Goal: Transaction & Acquisition: Purchase product/service

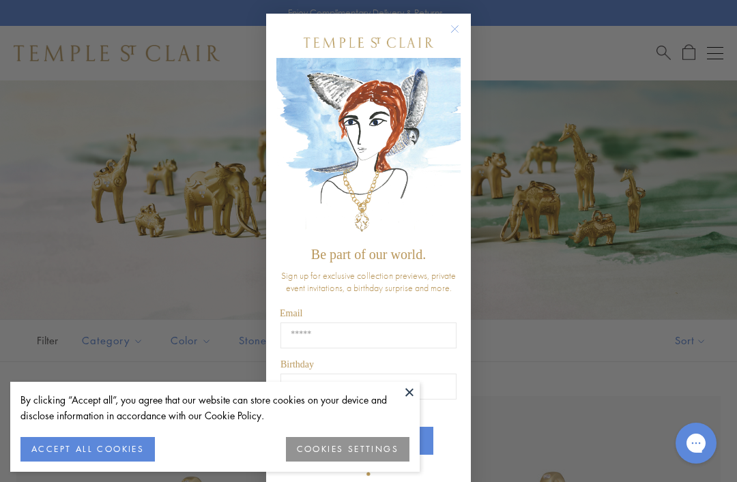
click at [424, 399] on input "Birthday" at bounding box center [368, 387] width 176 height 26
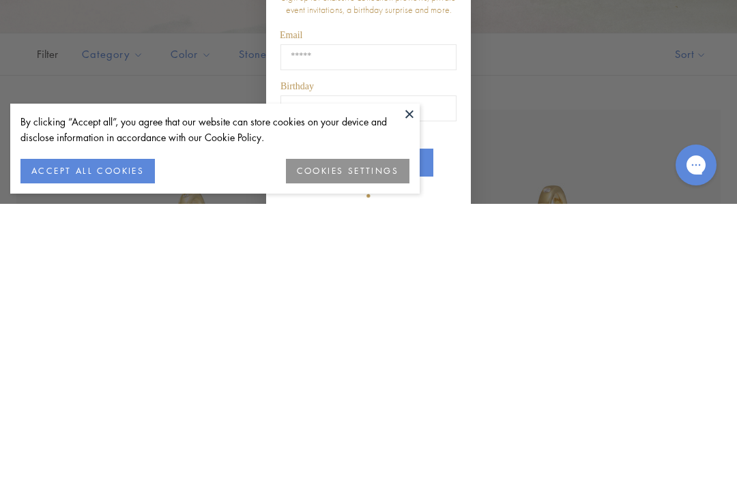
click at [412, 382] on button at bounding box center [409, 392] width 20 height 20
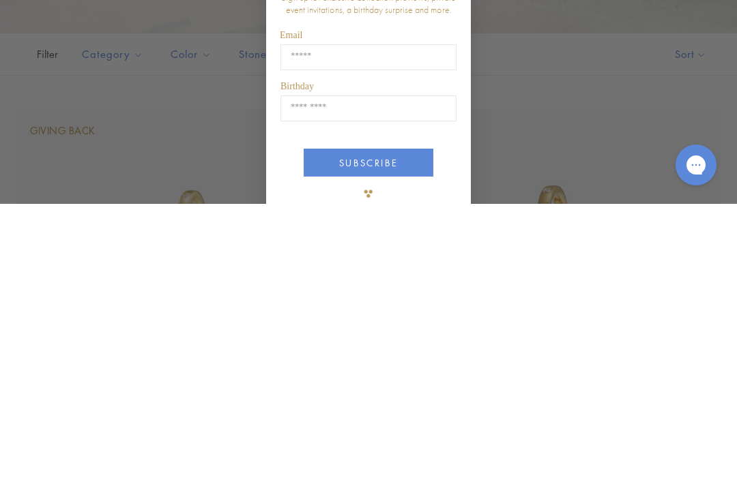
scroll to position [287, 0]
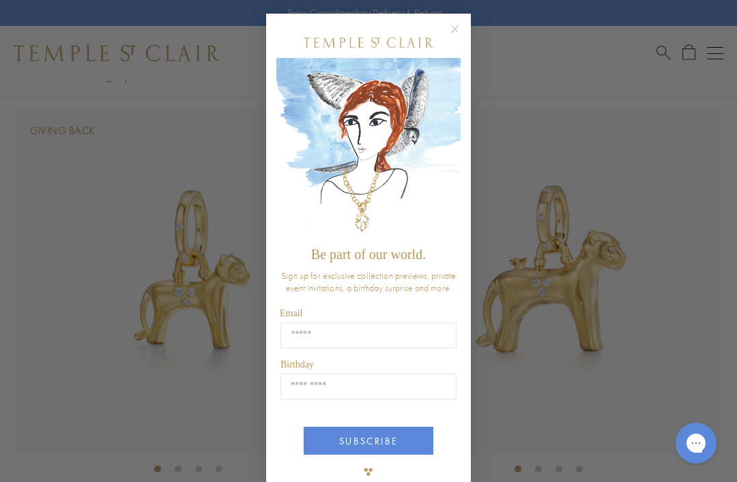
click at [454, 27] on circle "Close dialog" at bounding box center [455, 29] width 16 height 16
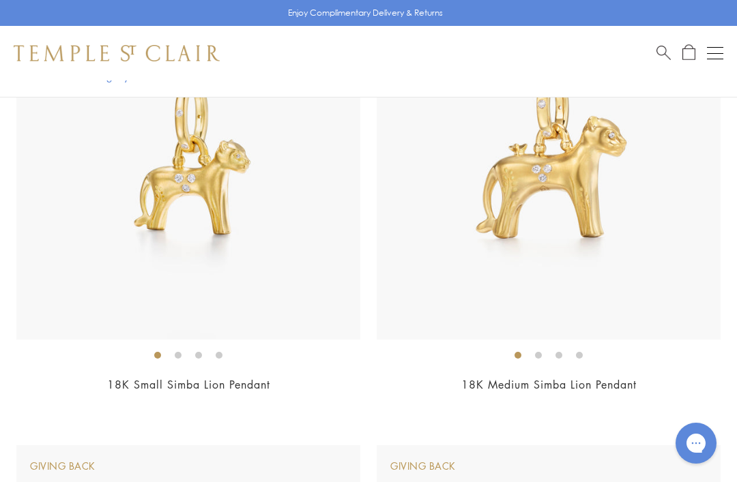
scroll to position [400, 0]
click at [295, 308] on img at bounding box center [188, 169] width 344 height 344
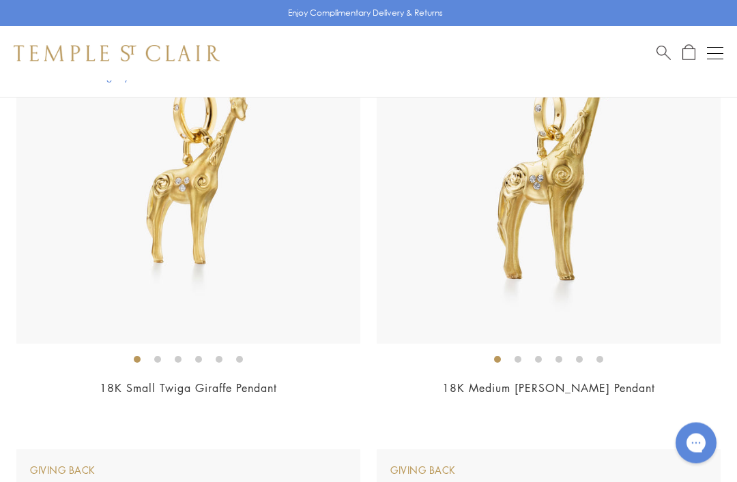
scroll to position [1745, 0]
click at [265, 302] on img at bounding box center [188, 172] width 344 height 344
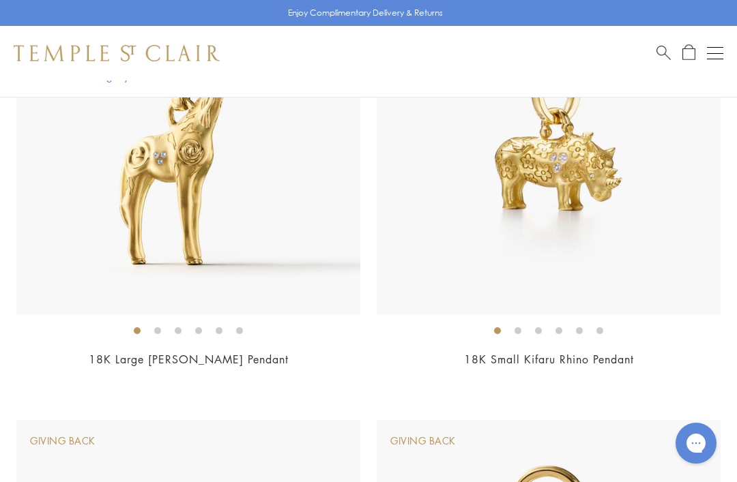
scroll to position [2248, 0]
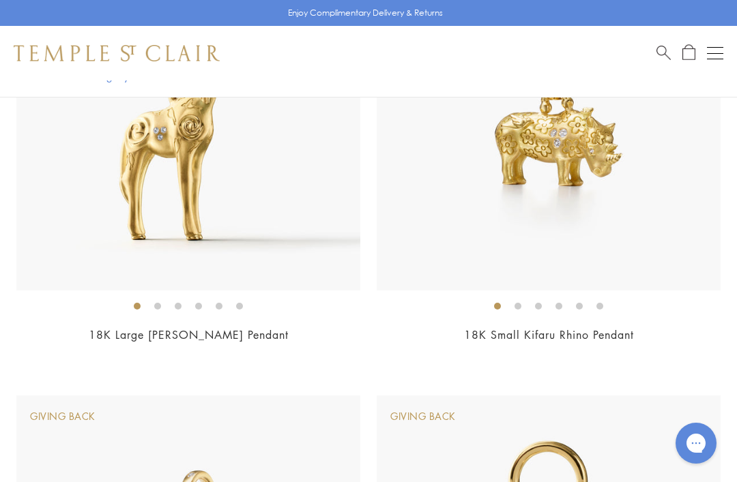
click at [555, 236] on img at bounding box center [549, 119] width 344 height 344
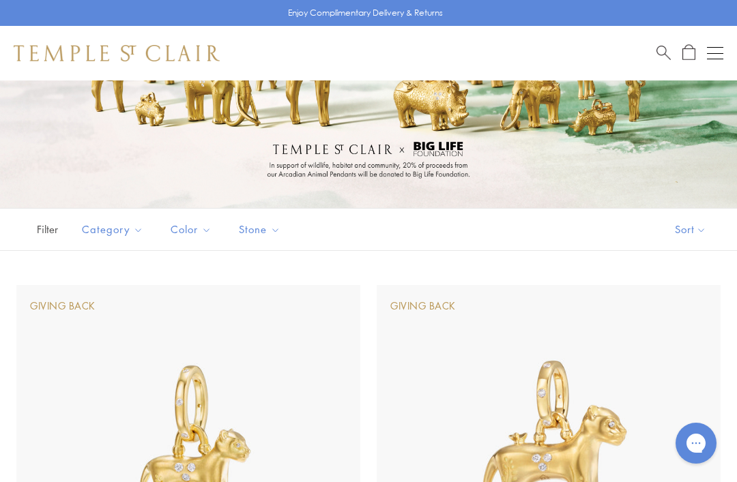
scroll to position [0, 0]
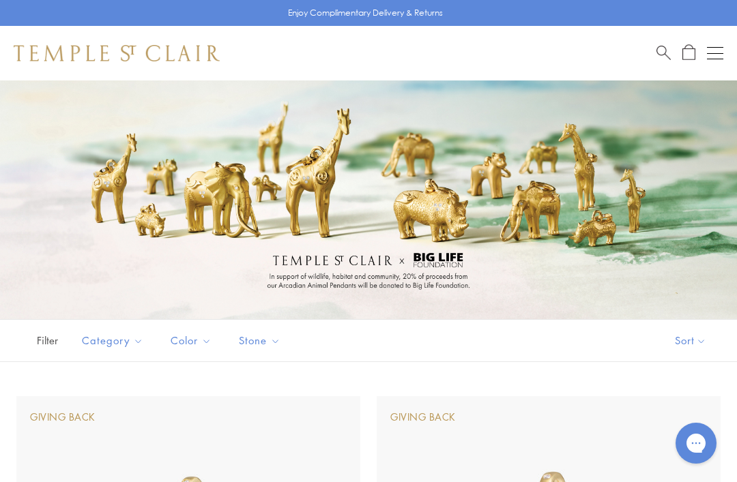
click at [666, 55] on span "Search" at bounding box center [663, 51] width 14 height 14
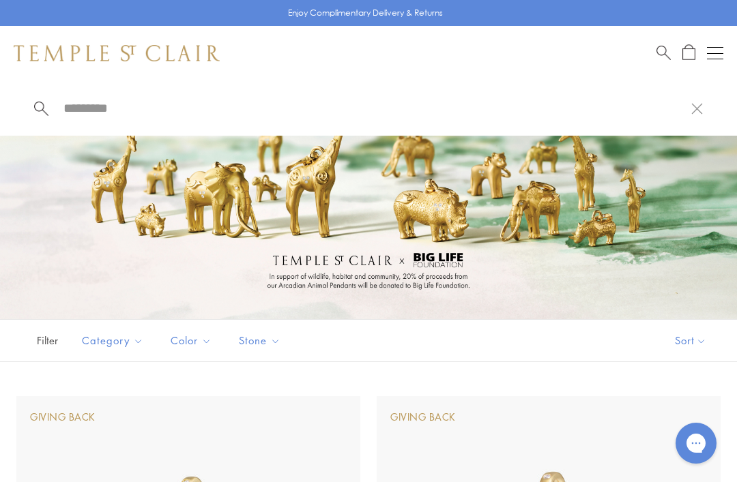
click at [132, 111] on input "search" at bounding box center [376, 108] width 629 height 16
